Goal: Task Accomplishment & Management: Complete application form

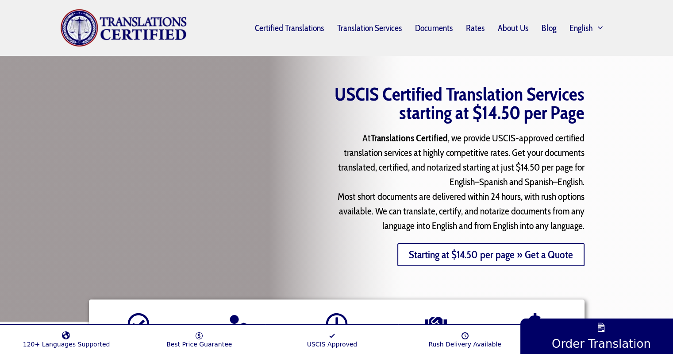
click at [467, 253] on link "Starting at $14.50 per page » Get a Quote" at bounding box center [490, 254] width 187 height 23
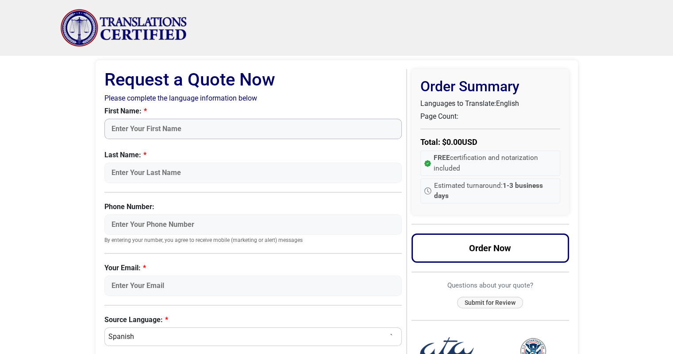
click at [133, 131] on input "First Name:" at bounding box center [253, 129] width 298 height 20
type input "[PERSON_NAME]"
type input "CHAGAS"
click at [164, 223] on input "41996028456" at bounding box center [253, 224] width 298 height 20
drag, startPoint x: 164, startPoint y: 223, endPoint x: 98, endPoint y: 219, distance: 66.1
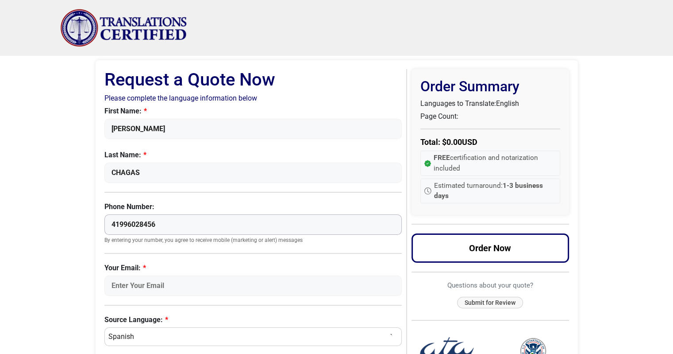
click at [98, 219] on div "Request a Quote Now Please complete the language information below First Name: …" at bounding box center [337, 353] width 482 height 587
type input "[PHONE_NUMBER]"
click at [162, 285] on input "Your Email:" at bounding box center [253, 285] width 298 height 20
type input "[EMAIL_ADDRESS][DOMAIN_NAME]"
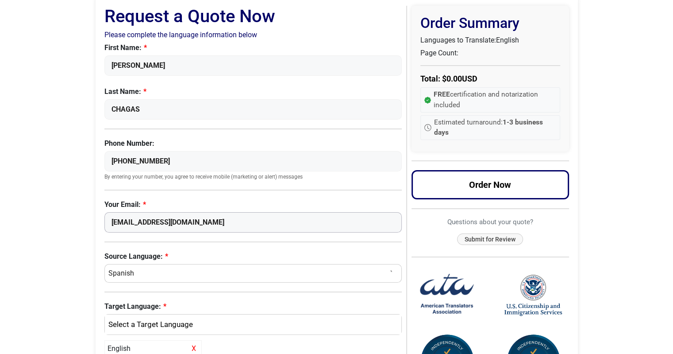
scroll to position [89, 0]
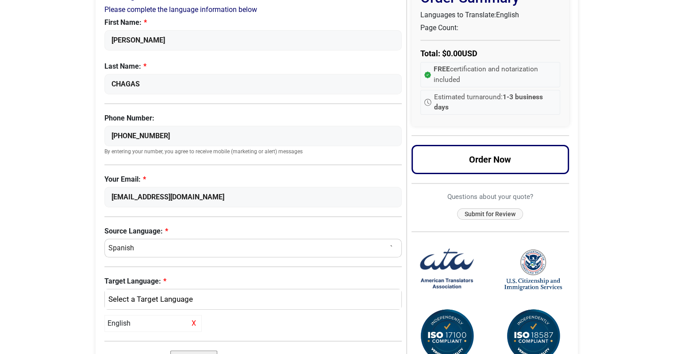
click at [154, 245] on select "Select a Language Afrikaans [DEMOGRAPHIC_DATA] Amharic Arabic [DEMOGRAPHIC_DATA…" at bounding box center [253, 248] width 298 height 19
select select "Portuguese ([GEOGRAPHIC_DATA])"
click at [104, 239] on select "Select a Language Afrikaans [DEMOGRAPHIC_DATA] Amharic Arabic [DEMOGRAPHIC_DATA…" at bounding box center [253, 248] width 298 height 19
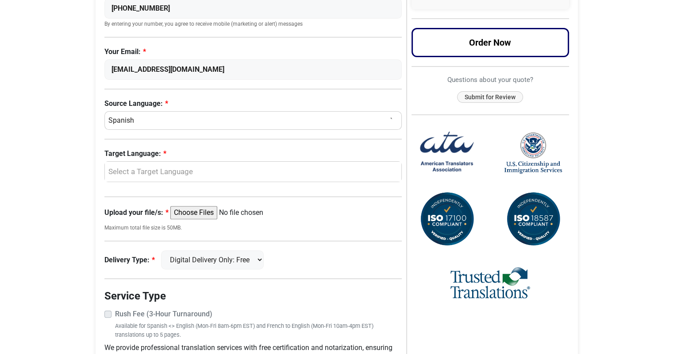
scroll to position [221, 0]
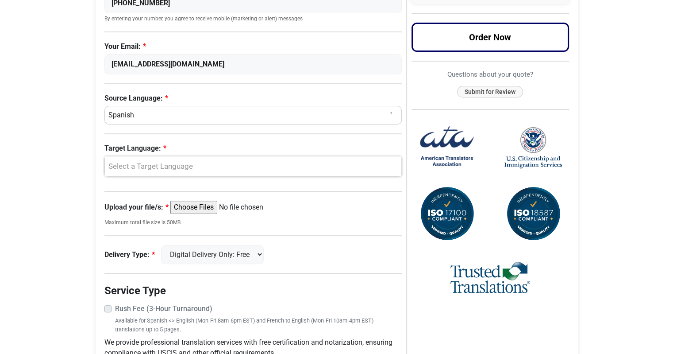
click at [138, 165] on div "Select a Target Language" at bounding box center [251, 167] width 284 height 12
click at [124, 209] on span "English" at bounding box center [127, 209] width 23 height 11
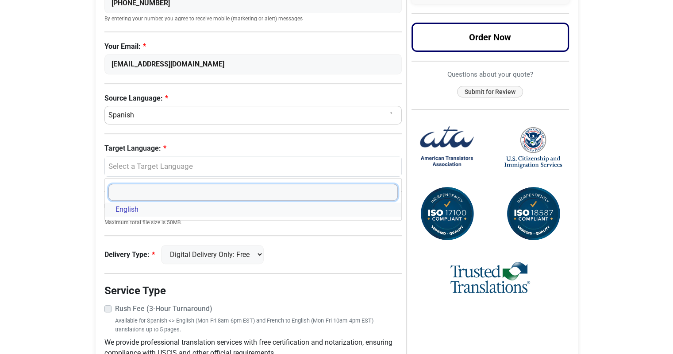
select select "English"
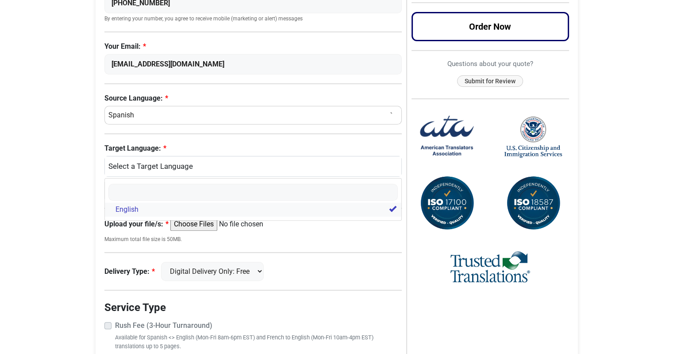
click at [121, 208] on span "English" at bounding box center [127, 209] width 23 height 11
select select
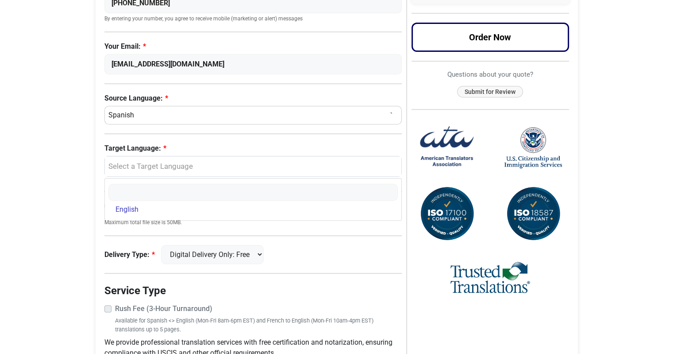
click at [98, 242] on div "Request a Quote Now Please complete the language information below First Name: …" at bounding box center [337, 124] width 482 height 570
click at [264, 251] on select "Digital Delivery Only: Free FedEx 2 Day: $15" at bounding box center [212, 254] width 103 height 19
click at [165, 245] on select "Digital Delivery Only: Free FedEx 2 Day: $15" at bounding box center [212, 254] width 103 height 19
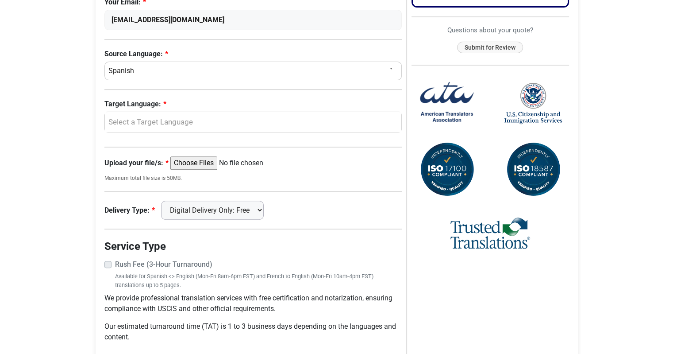
scroll to position [302, 0]
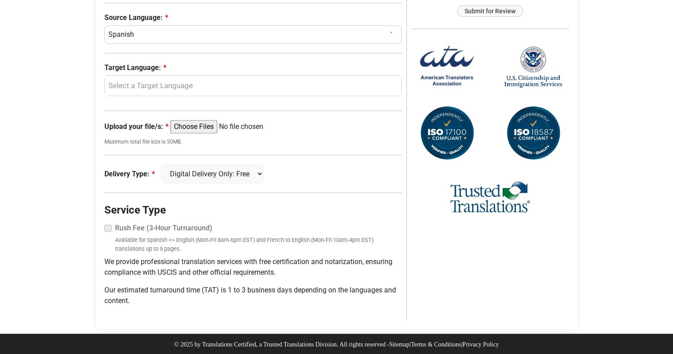
click at [115, 227] on label "Rush Fee (3-Hour Turnaround)" at bounding box center [258, 228] width 287 height 11
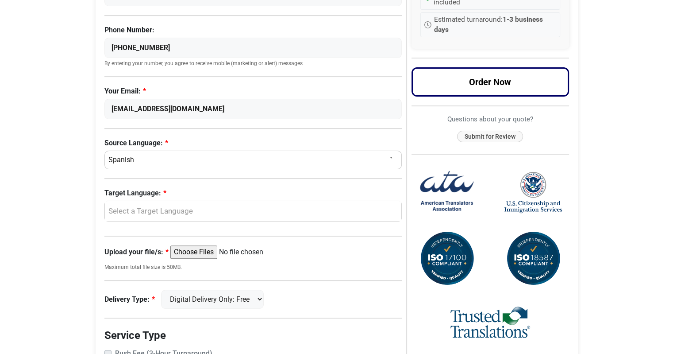
scroll to position [169, 0]
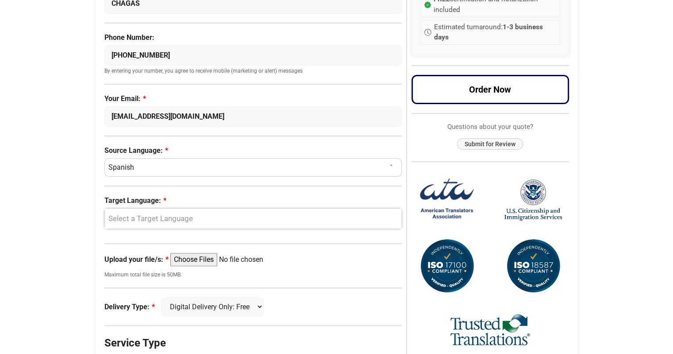
click at [157, 219] on div "Select a Target Language" at bounding box center [251, 219] width 284 height 12
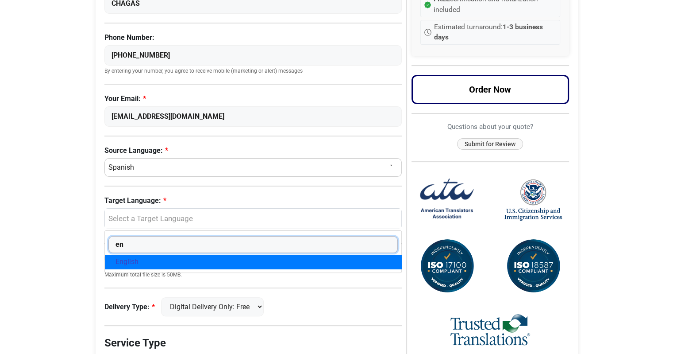
type input "en"
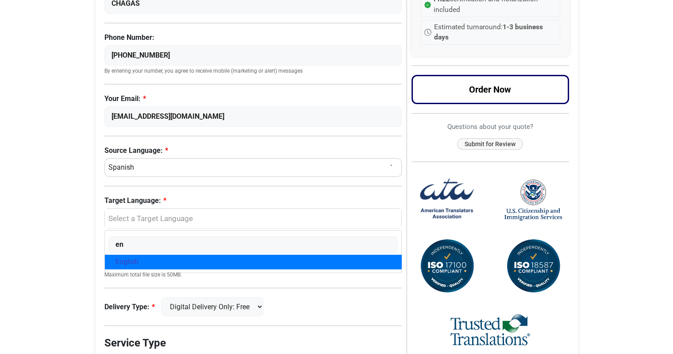
click at [124, 260] on span "English" at bounding box center [127, 261] width 23 height 11
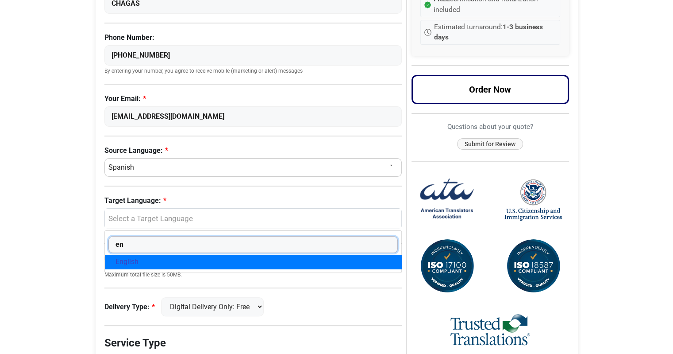
select select "English"
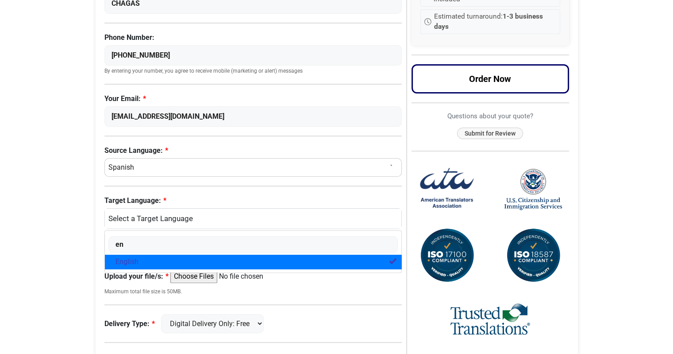
click at [126, 256] on span "English" at bounding box center [127, 261] width 23 height 11
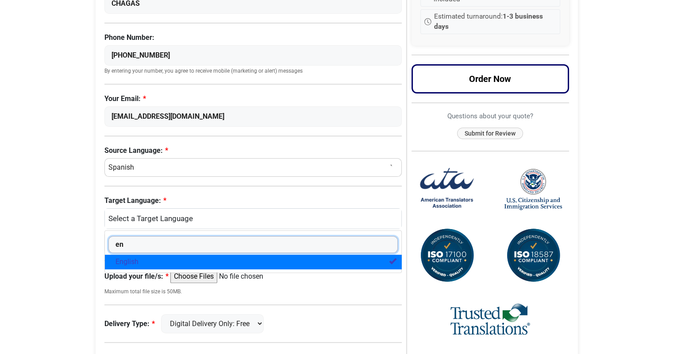
select select "English"
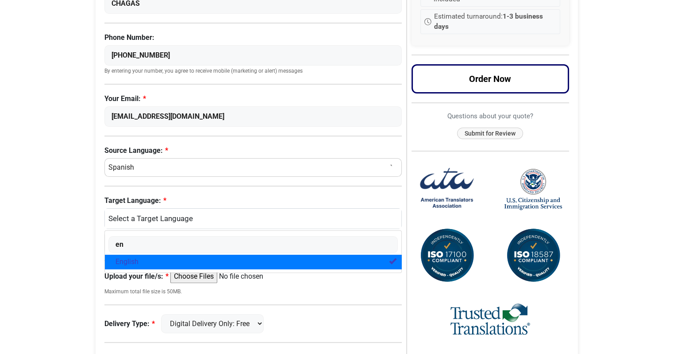
click at [389, 258] on link "English" at bounding box center [253, 261] width 297 height 14
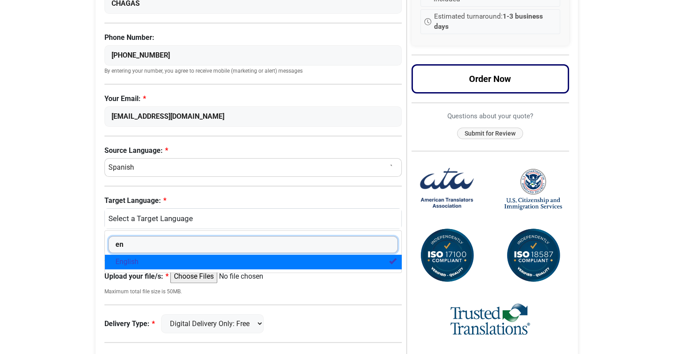
select select
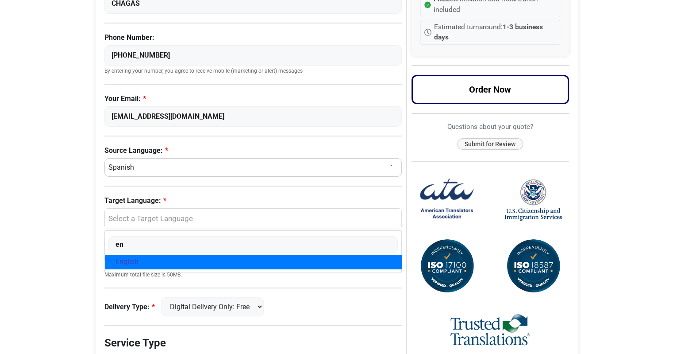
click at [189, 196] on label "Target Language:" at bounding box center [253, 200] width 298 height 11
click at [253, 196] on select "English" at bounding box center [253, 195] width 1 height 66
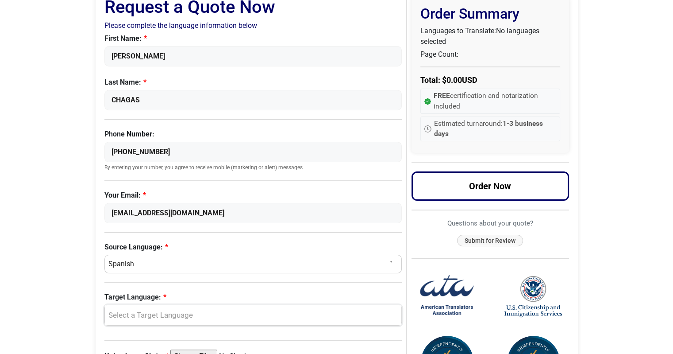
scroll to position [266, 0]
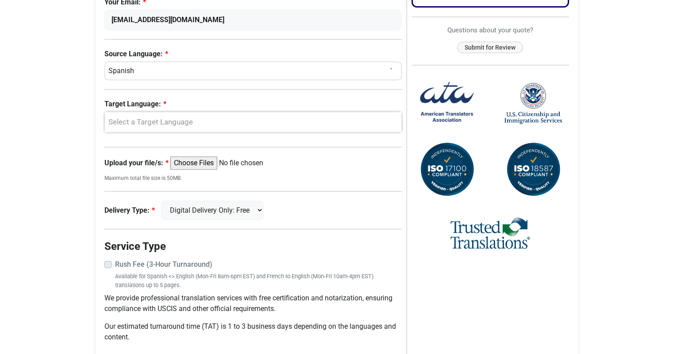
click at [123, 116] on div "Select a Target Language" at bounding box center [251, 122] width 284 height 12
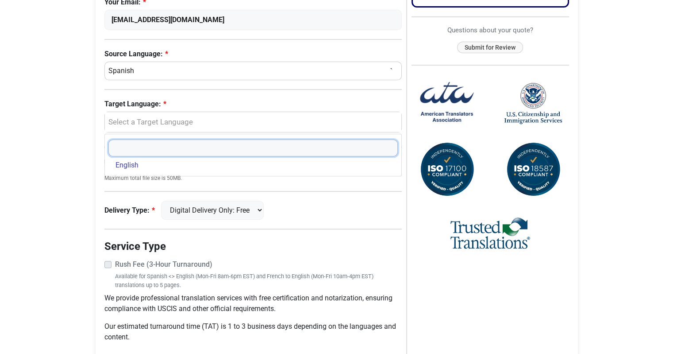
type input "e"
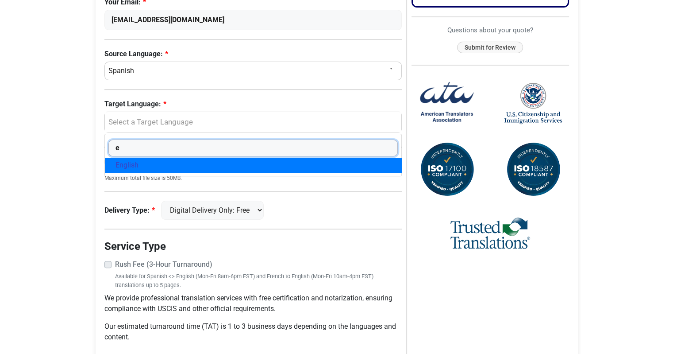
select select "English"
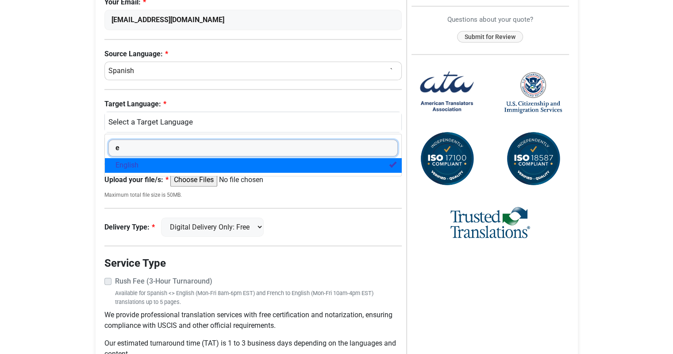
type input "e"
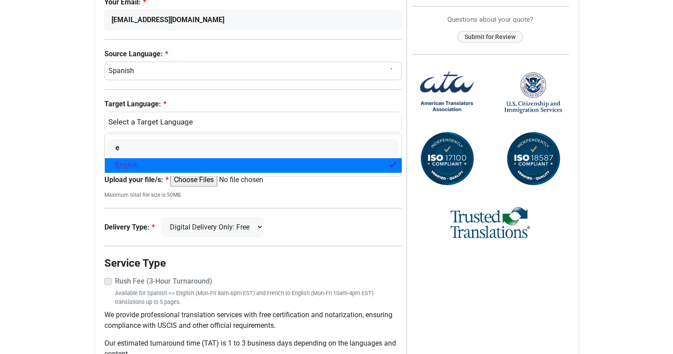
click at [393, 161] on span at bounding box center [393, 163] width 4 height 7
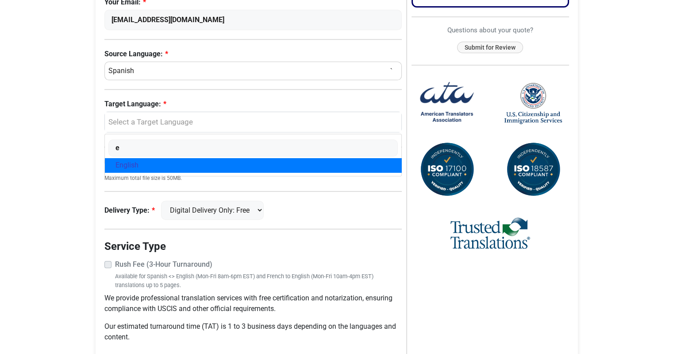
click at [332, 162] on link "English" at bounding box center [253, 165] width 297 height 14
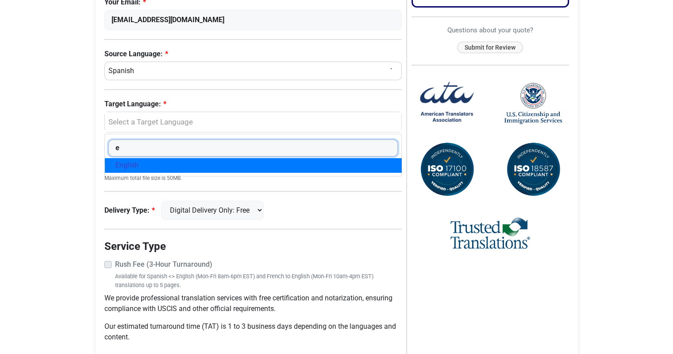
select select "English"
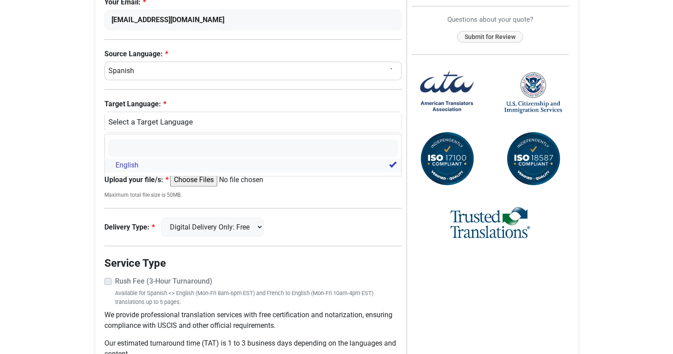
click at [391, 161] on link "English" at bounding box center [253, 165] width 297 height 14
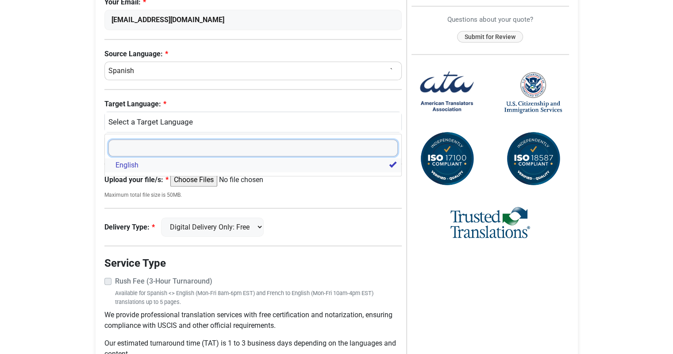
select select
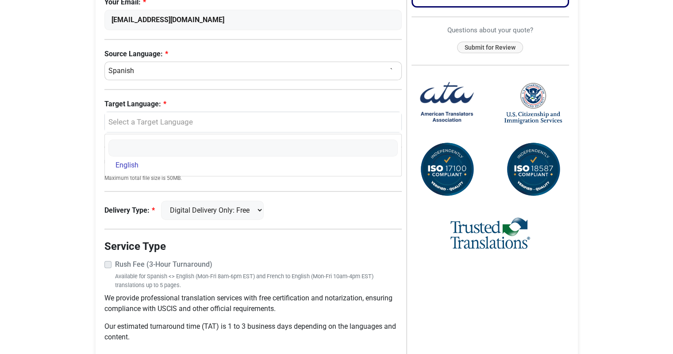
click at [85, 187] on div "Request a Quote Request a Quote Now Please complete the language information be…" at bounding box center [337, 79] width 504 height 579
